Goal: Task Accomplishment & Management: Complete application form

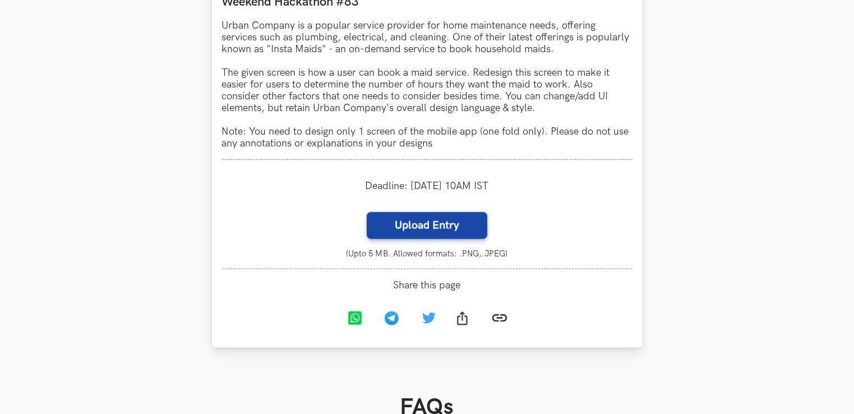
scroll to position [1083, 0]
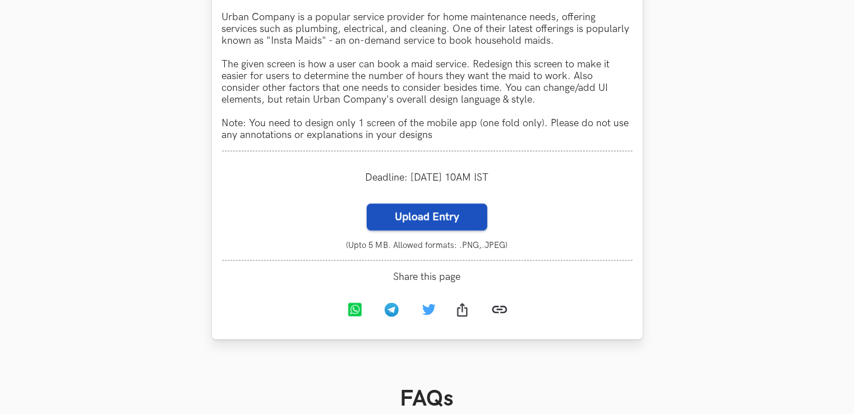
click at [424, 228] on label "Upload Entry" at bounding box center [427, 217] width 121 height 27
click at [367, 204] on input "Upload Entry" at bounding box center [366, 203] width 1 height 1
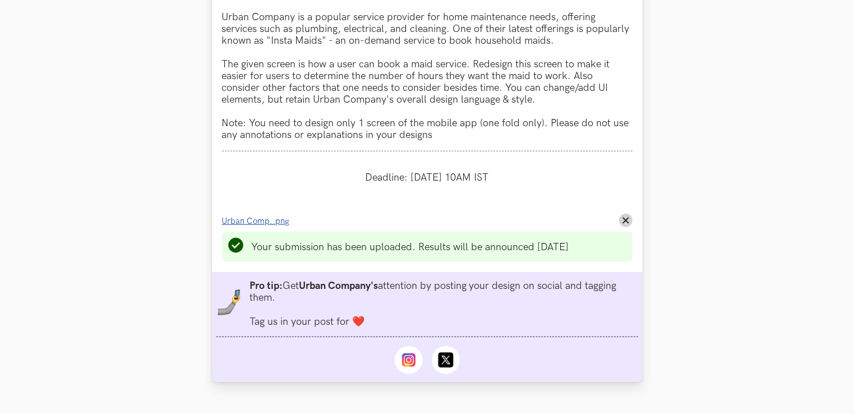
click at [266, 224] on span "Urban Comp..png" at bounding box center [256, 221] width 68 height 10
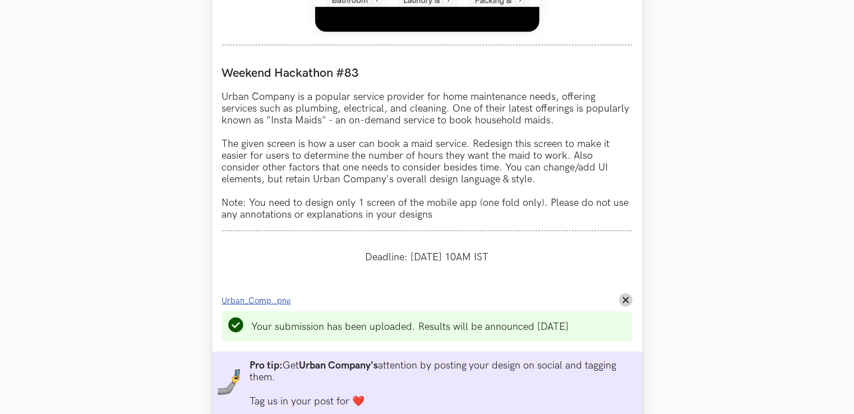
scroll to position [1009, 0]
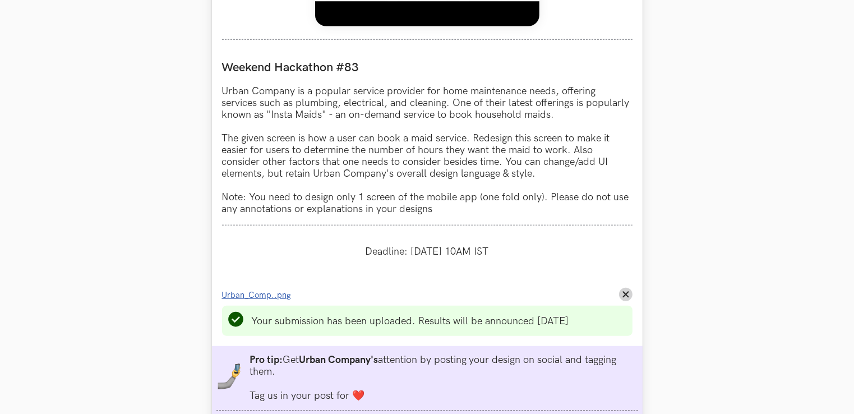
click at [252, 297] on span "Urban_Comp..png" at bounding box center [257, 295] width 70 height 10
